Goal: Transaction & Acquisition: Purchase product/service

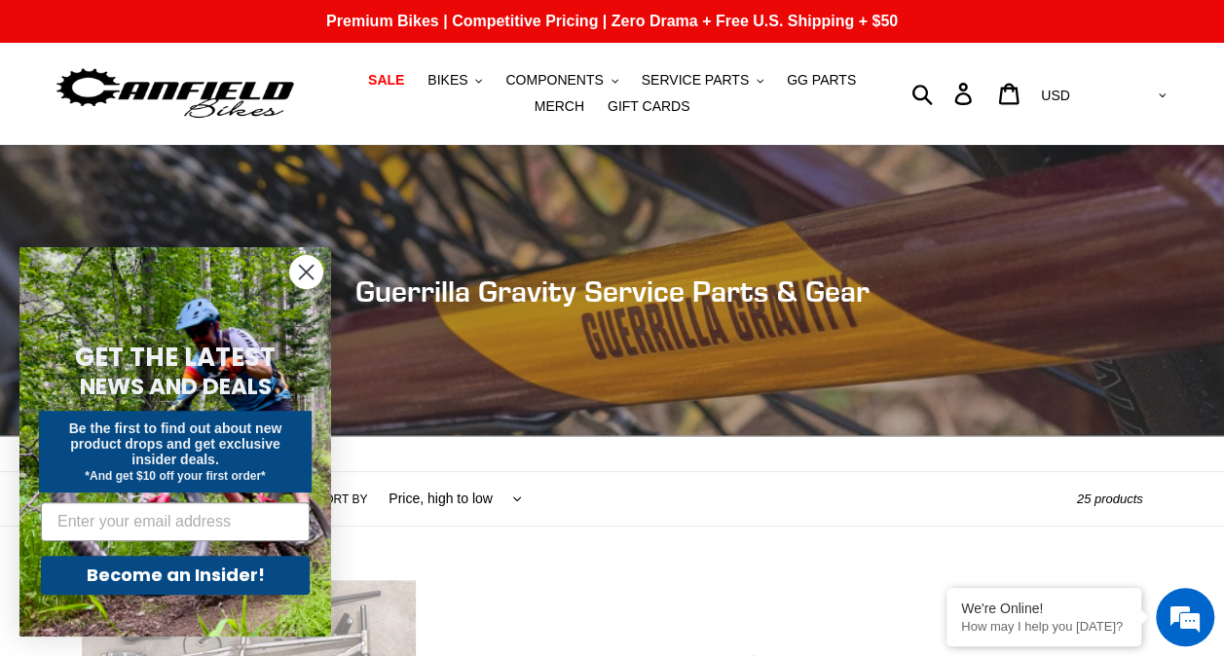
click at [306, 273] on icon "Close dialog" at bounding box center [307, 273] width 14 height 14
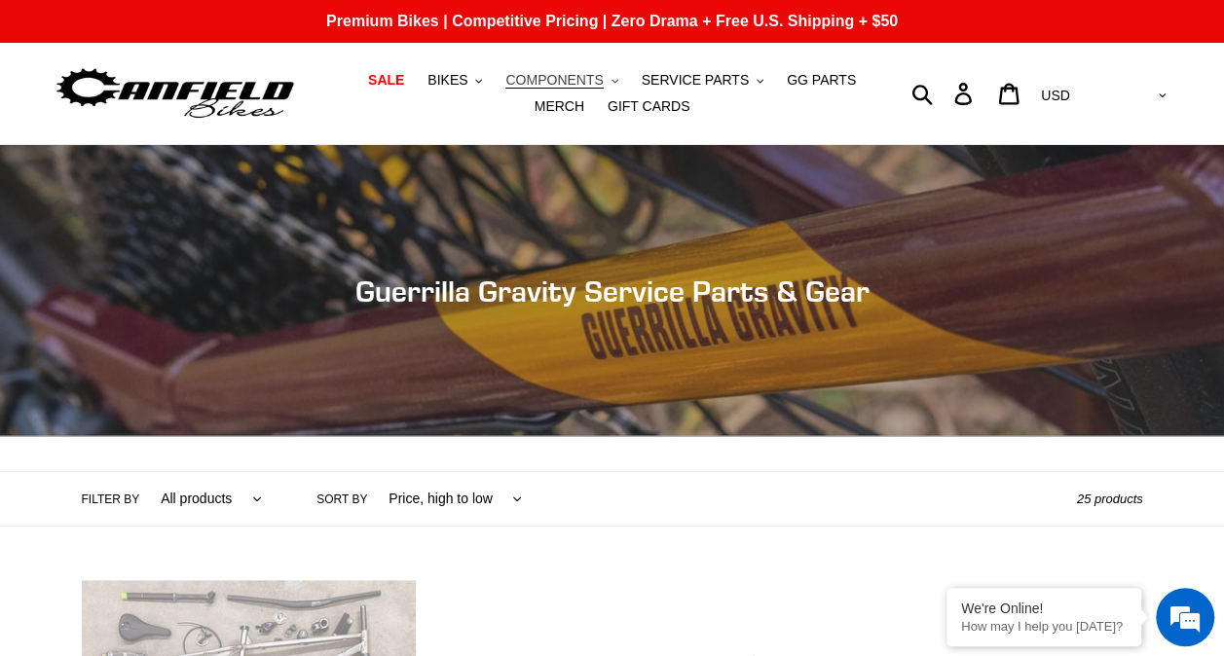
click at [518, 77] on span "COMPONENTS" at bounding box center [553, 80] width 97 height 17
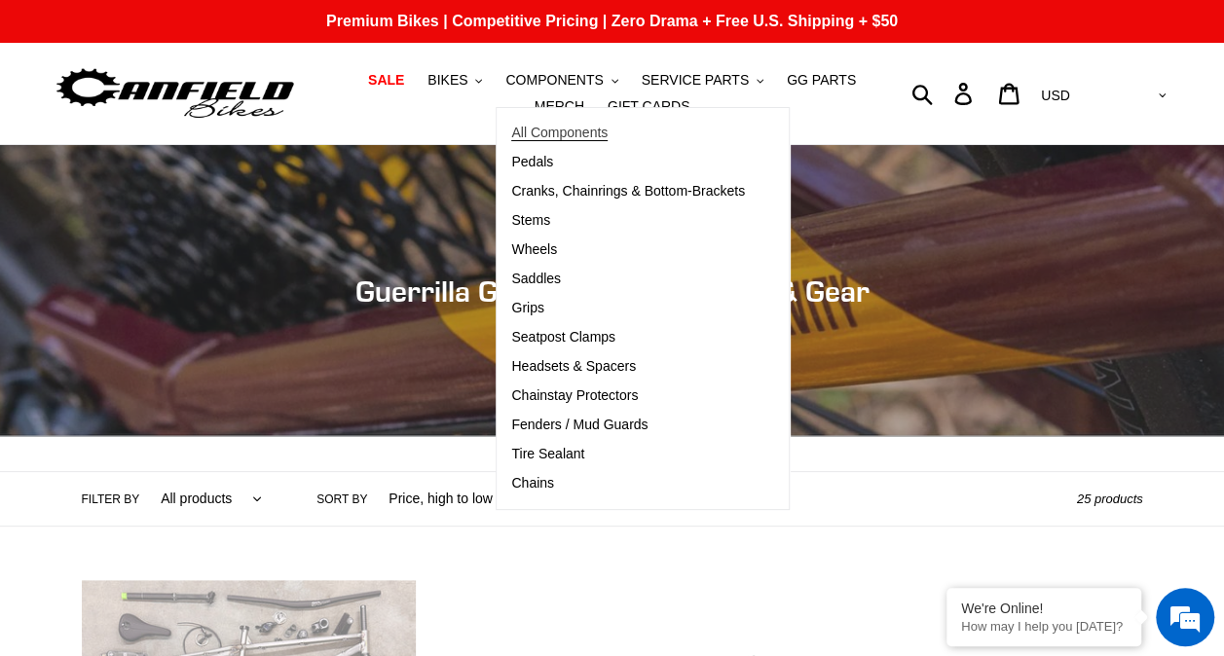
click at [523, 136] on span "All Components" at bounding box center [559, 133] width 96 height 17
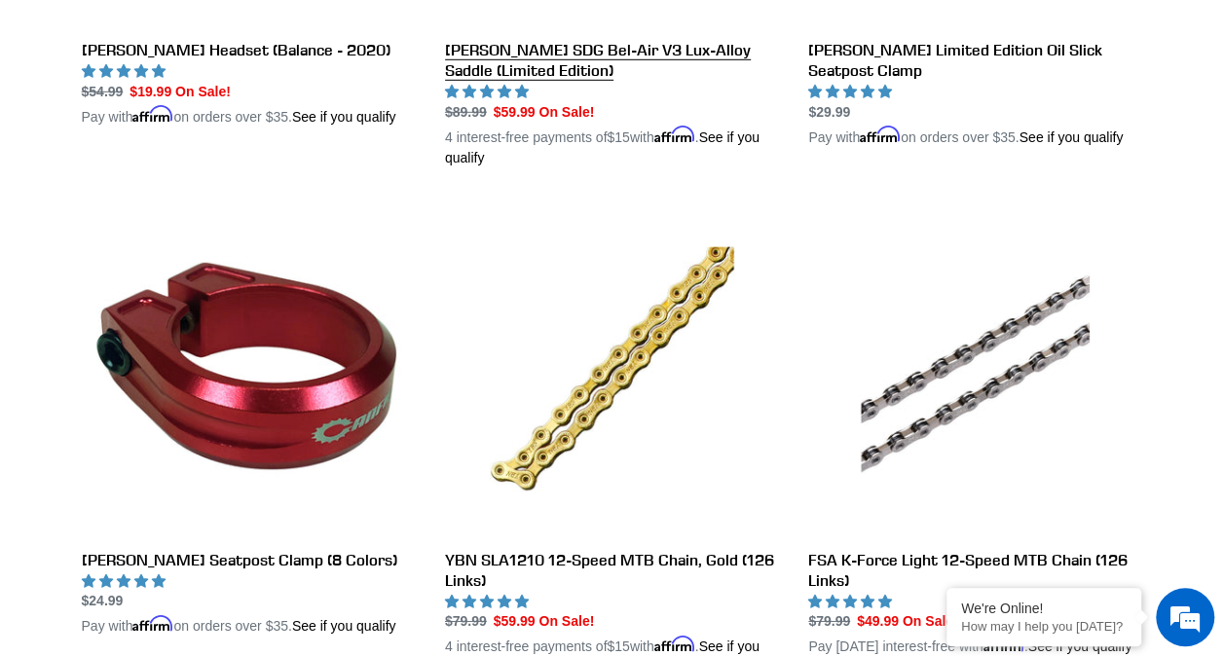
scroll to position [2921, 0]
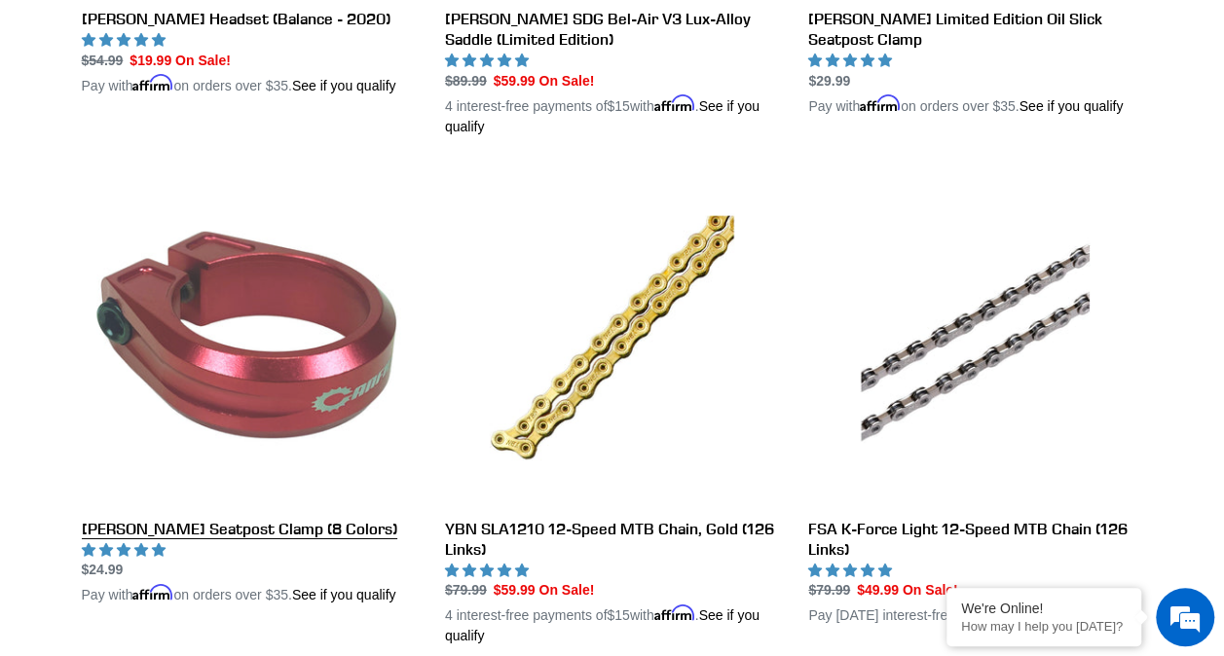
click at [241, 501] on link "[PERSON_NAME] Seatpost Clamp (8 Colors)" at bounding box center [249, 388] width 334 height 435
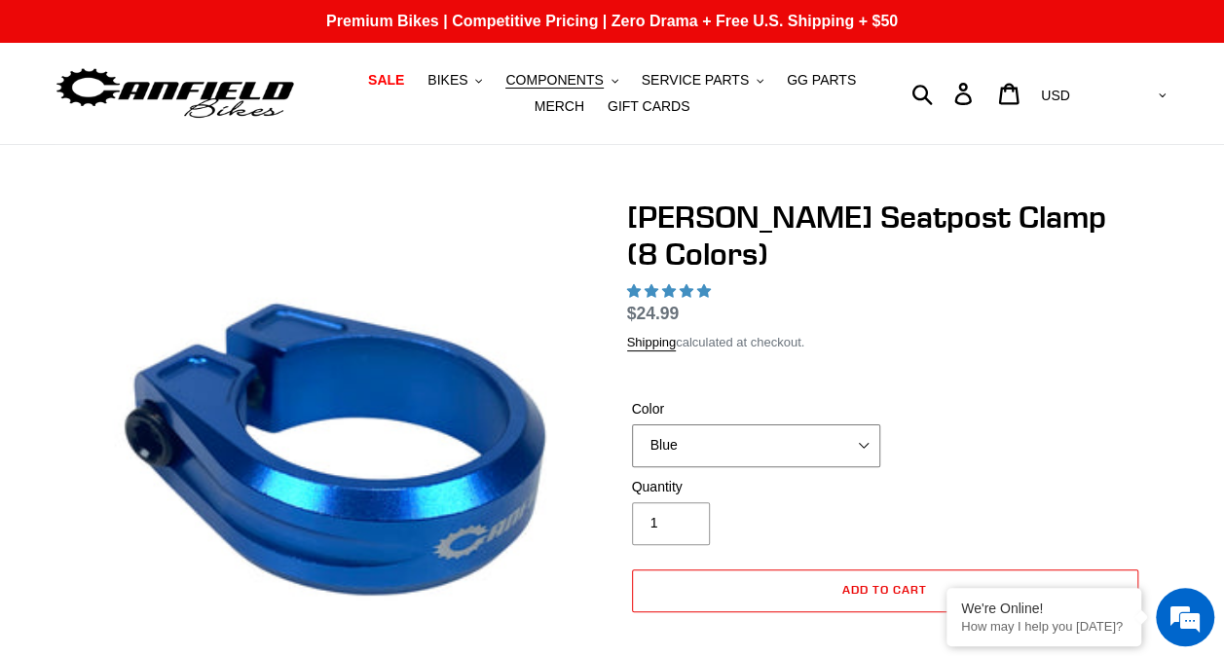
click at [702, 425] on select "Blue Black Gold Grey Red Silver Stealth Black Orange" at bounding box center [756, 446] width 248 height 43
